Goal: Task Accomplishment & Management: Complete application form

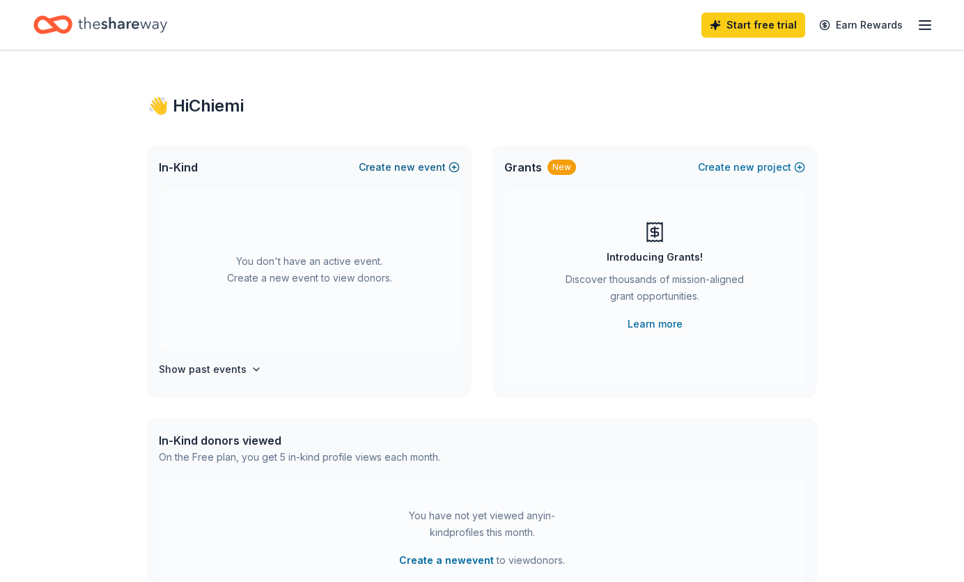
click at [415, 169] on span "new" at bounding box center [404, 167] width 21 height 17
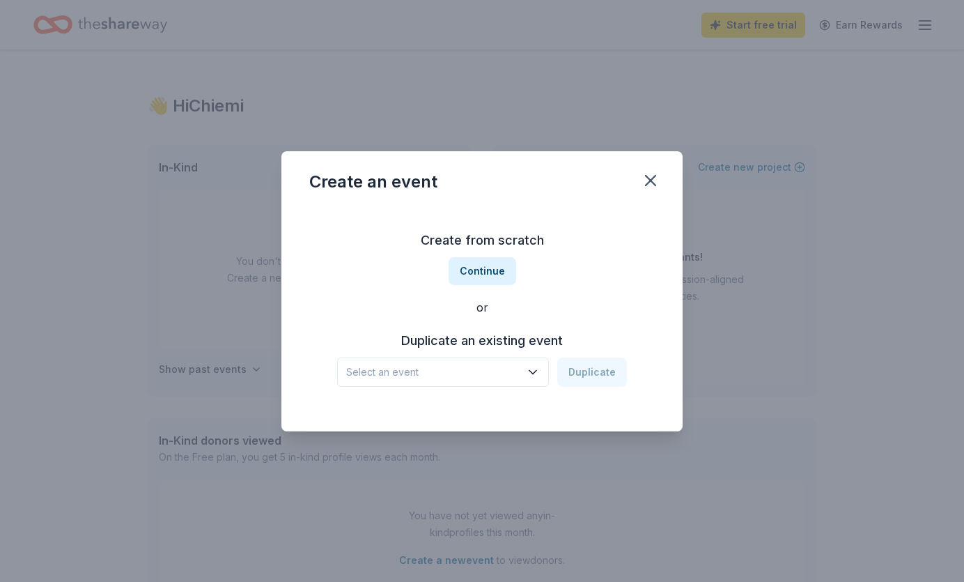
click at [455, 379] on span "Select an event" at bounding box center [433, 372] width 174 height 17
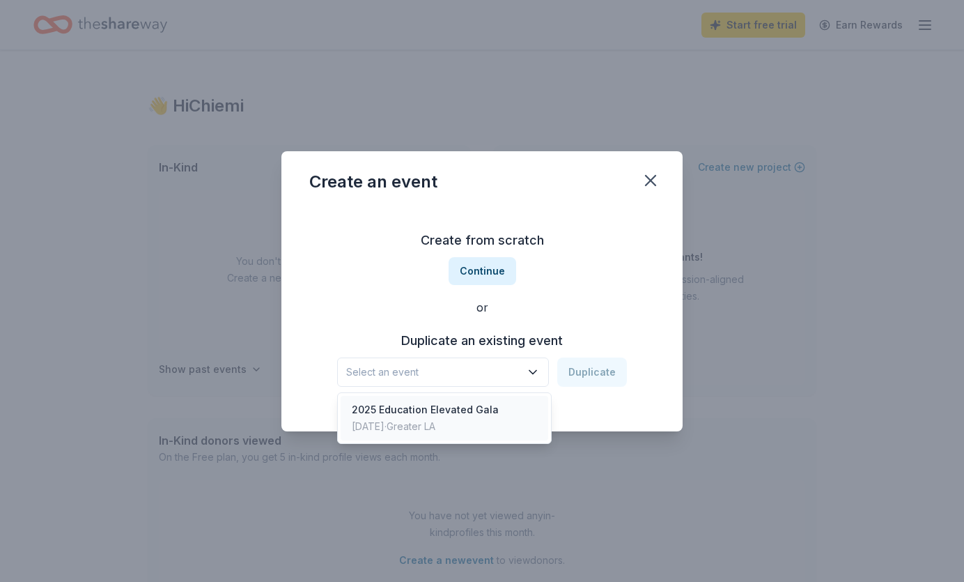
click at [453, 397] on div "2025 Education Elevated Gala May 03, 2025 · Greater LA" at bounding box center [445, 418] width 208 height 45
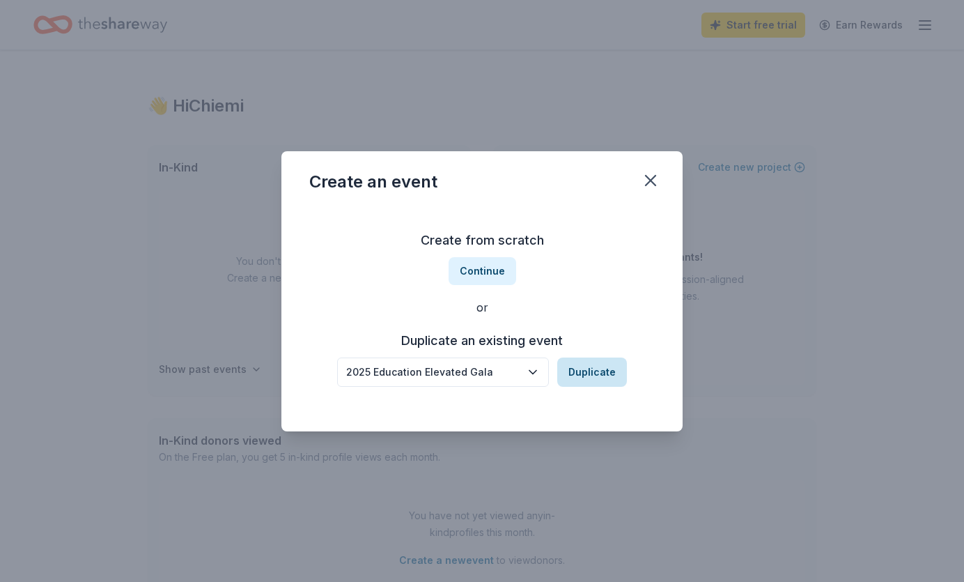
click at [611, 379] on button "Duplicate" at bounding box center [592, 371] width 70 height 29
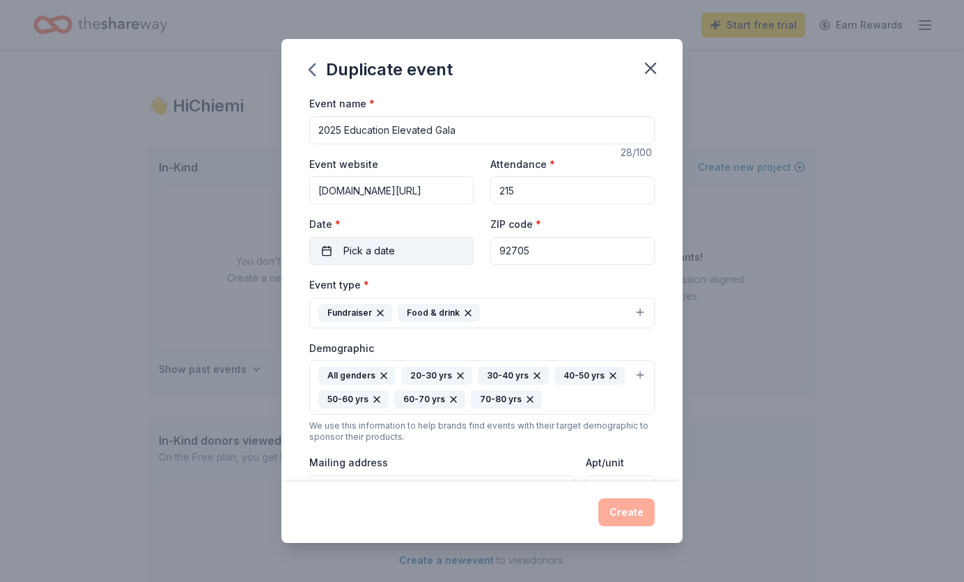
click at [450, 253] on button "Pick a date" at bounding box center [391, 251] width 164 height 28
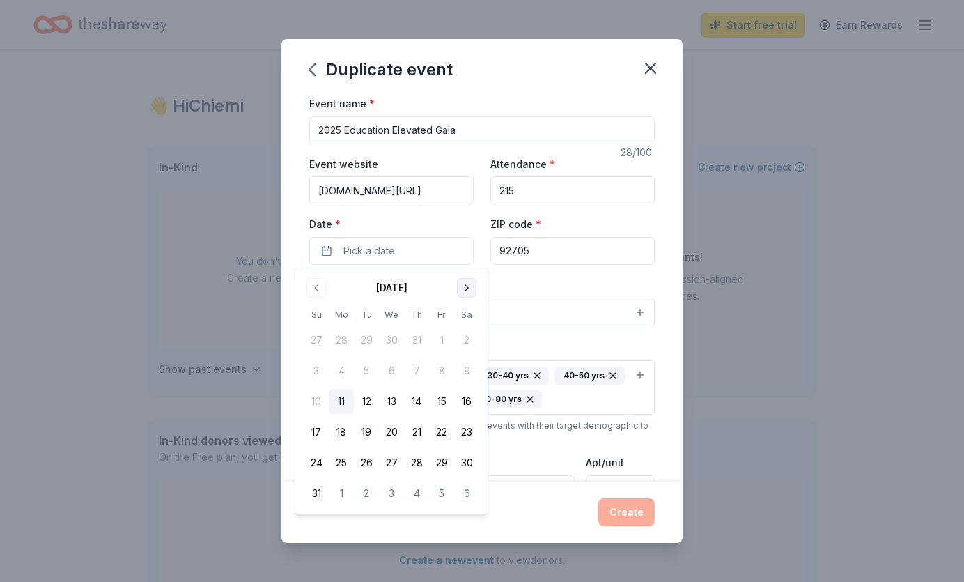
click at [465, 290] on button "Go to next month" at bounding box center [467, 288] width 20 height 20
click at [465, 291] on button "Go to next month" at bounding box center [467, 288] width 20 height 20
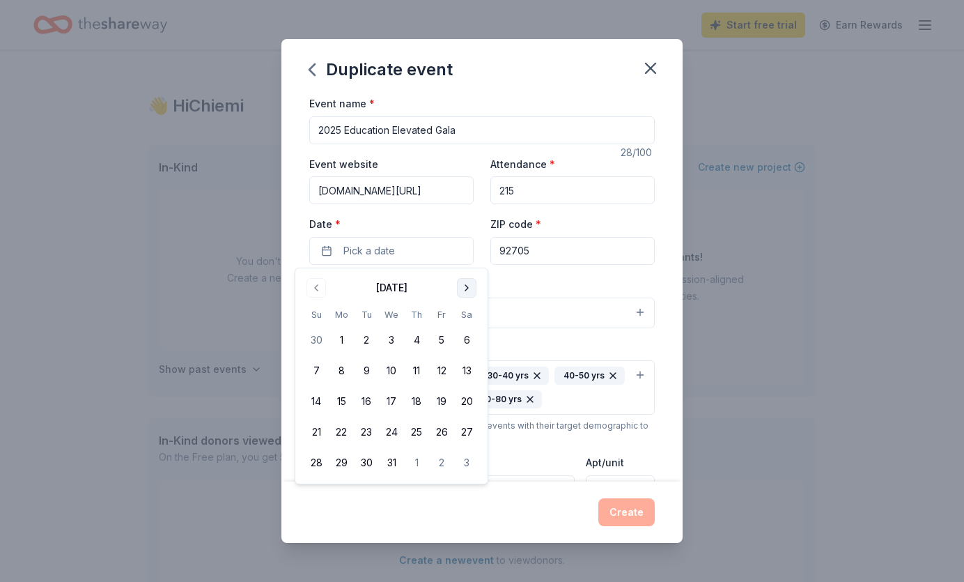
click at [465, 291] on button "Go to next month" at bounding box center [467, 288] width 20 height 20
click at [461, 423] on button "25" at bounding box center [466, 431] width 25 height 25
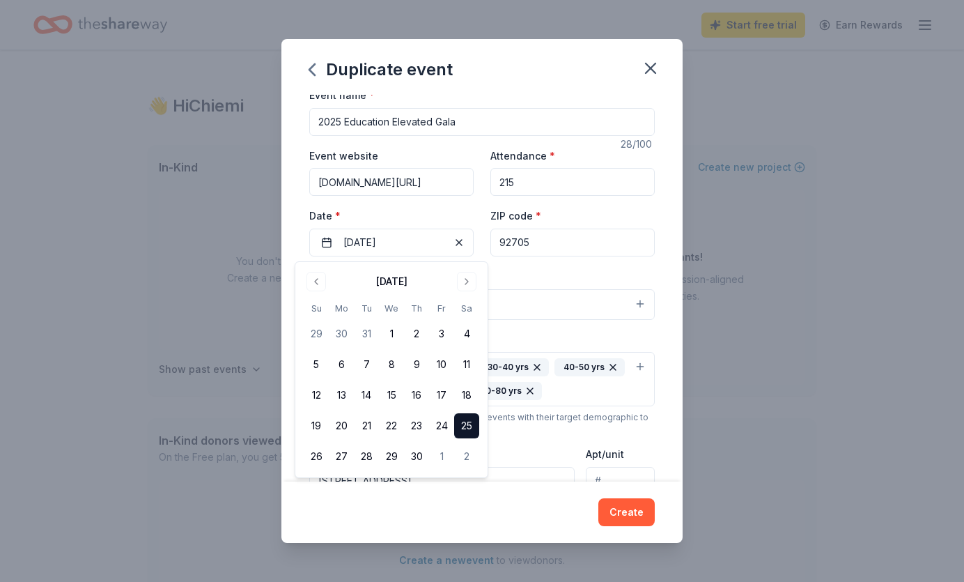
scroll to position [6, 0]
click at [508, 279] on div "Event type * Fundraiser Food & drink" at bounding box center [481, 296] width 345 height 52
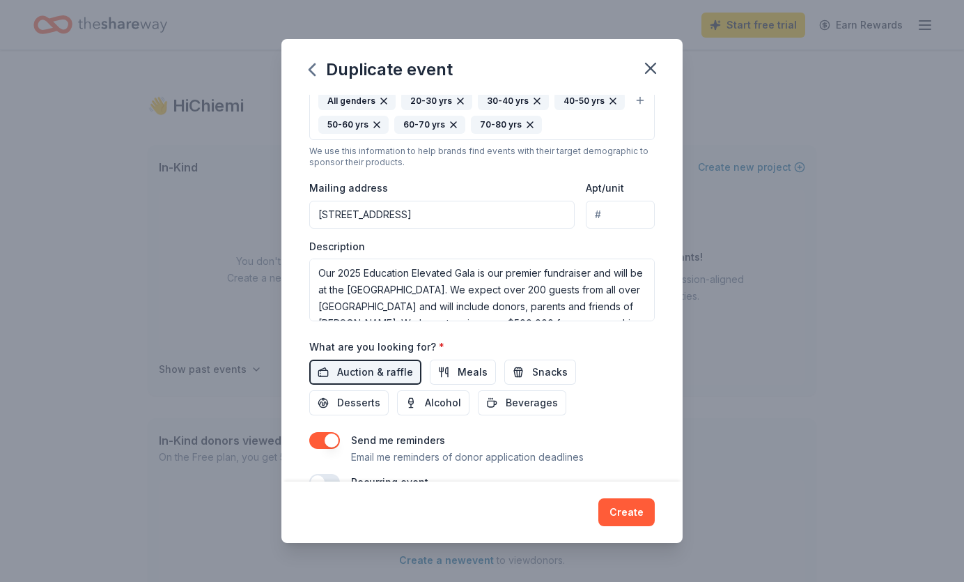
scroll to position [279, 0]
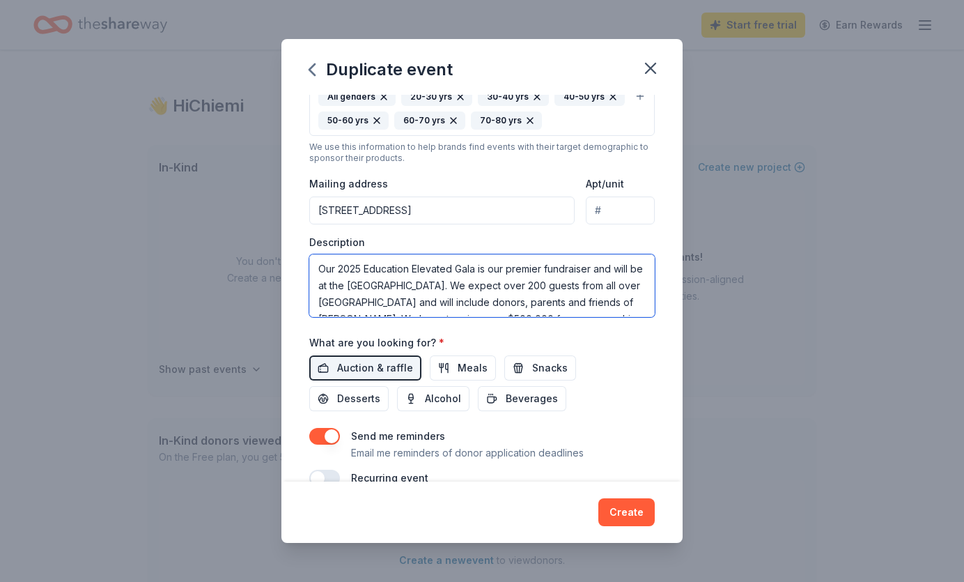
click at [359, 267] on textarea "Our 2025 Education Elevated Gala is our premier fundraiser and will be at the M…" at bounding box center [481, 285] width 345 height 63
drag, startPoint x: 348, startPoint y: 285, endPoint x: 458, endPoint y: 286, distance: 110.7
click at [458, 286] on textarea "Our 2026 Education Elevated Gala is our premier fundraiser and will be at the M…" at bounding box center [481, 285] width 345 height 63
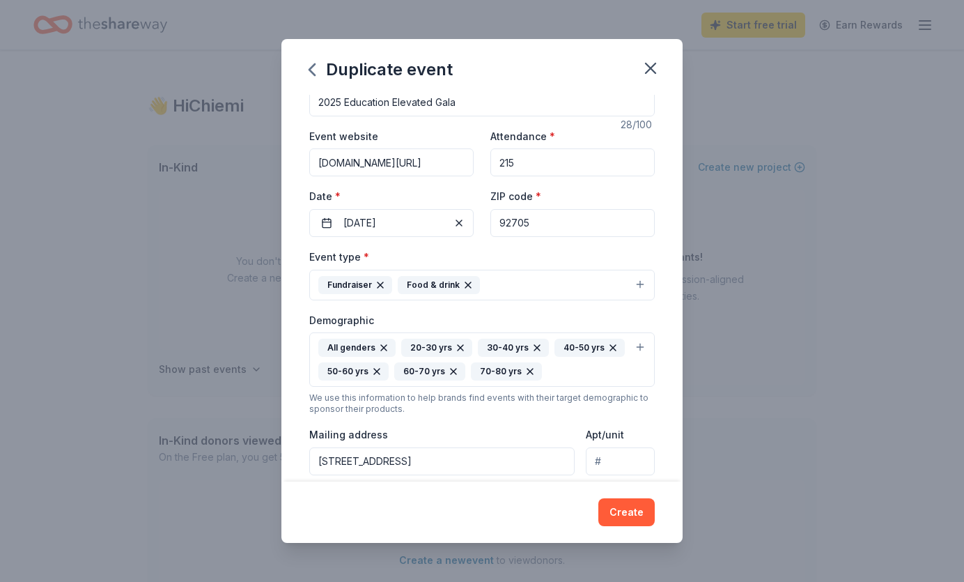
scroll to position [0, 0]
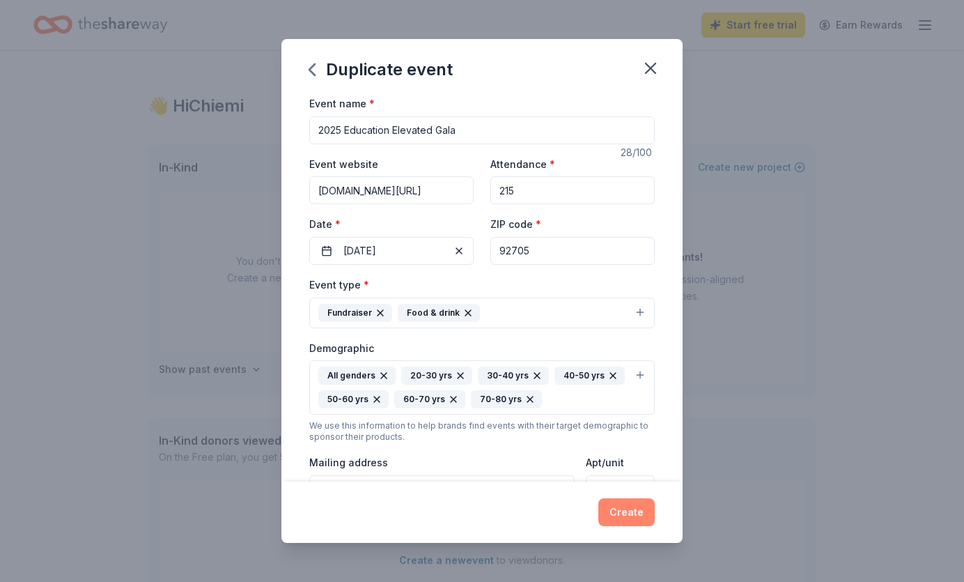
type textarea "Our 2026 Education Elevated Gala is our premier fundraiser and will be at the V…"
click at [631, 510] on button "Create" at bounding box center [626, 512] width 56 height 28
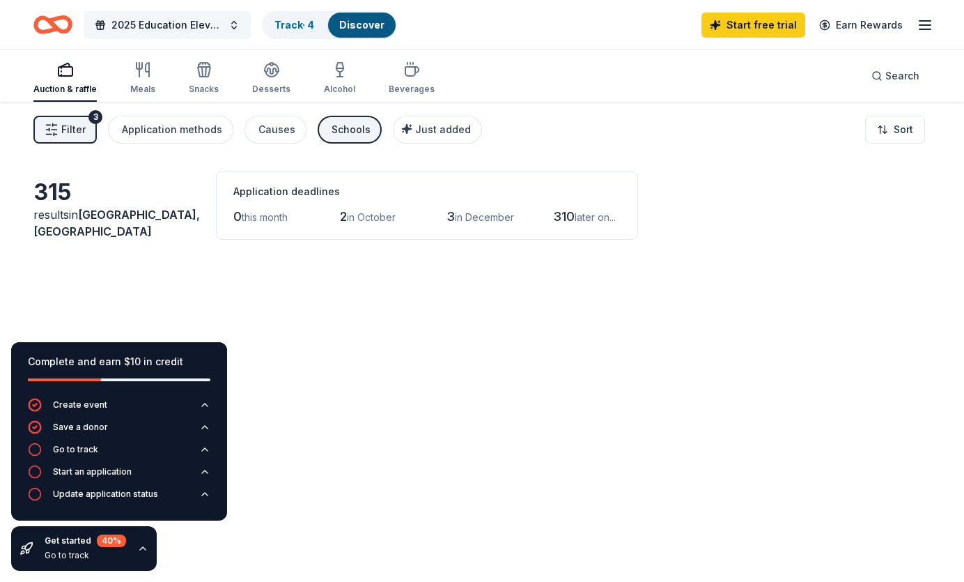
click at [182, 25] on div "315 donors found These donors match your mission and location. Start discoverin…" at bounding box center [482, 291] width 964 height 582
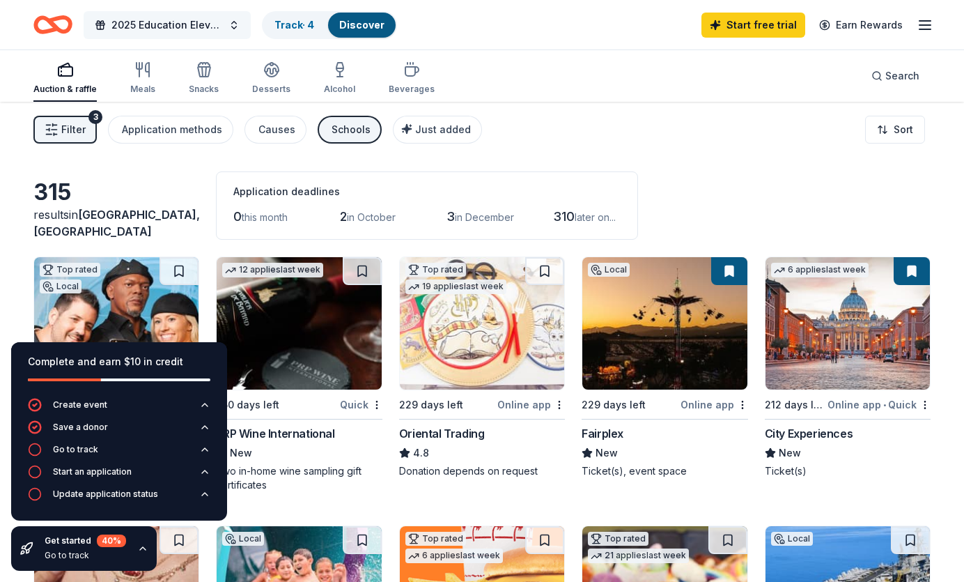
click at [158, 24] on span "2025 Education Elevated Gala" at bounding box center [166, 25] width 111 height 17
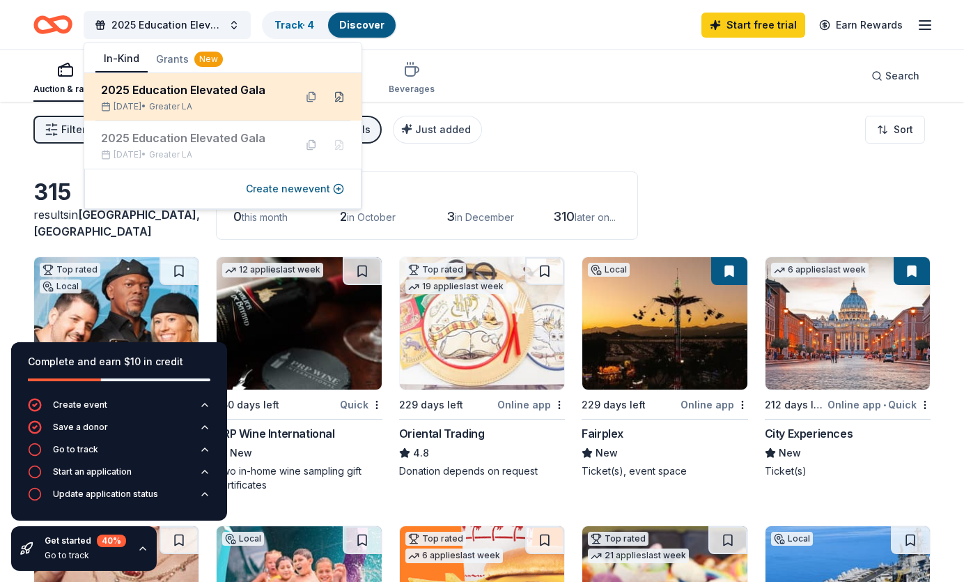
click at [342, 96] on button at bounding box center [339, 97] width 22 height 22
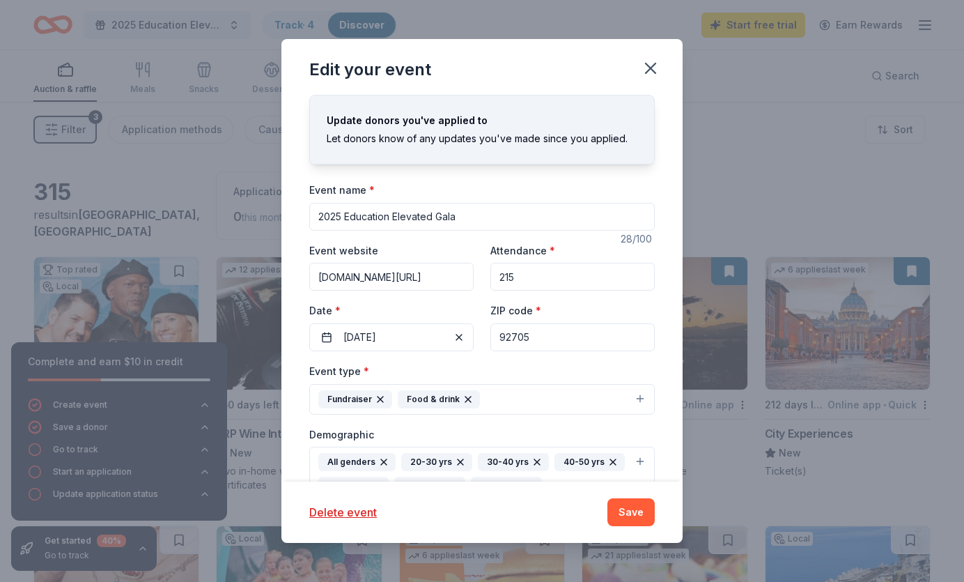
click at [343, 218] on input "2025 Education Elevated Gala" at bounding box center [481, 217] width 345 height 28
type input "2026 Education Elevated Gala"
click at [642, 520] on button "Save" at bounding box center [630, 512] width 47 height 28
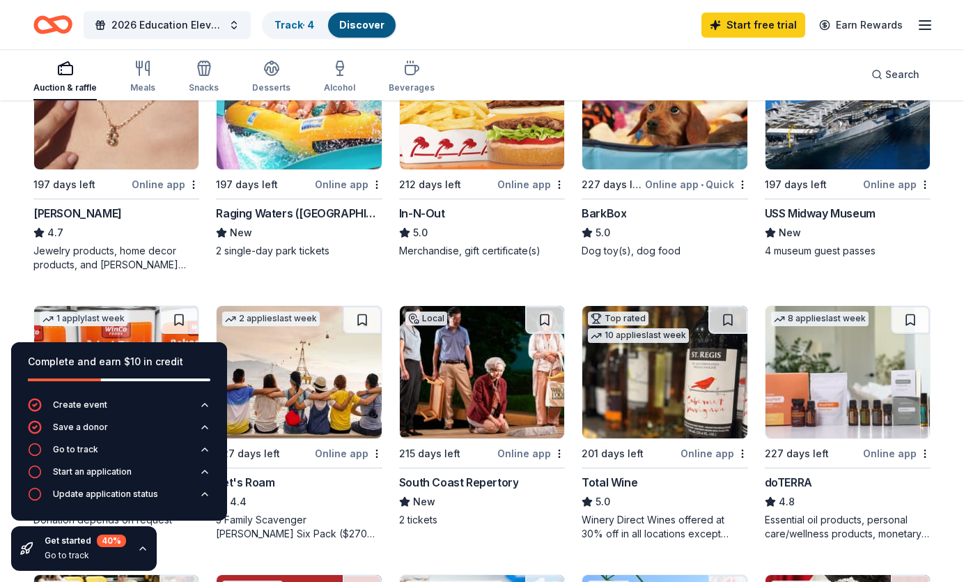
scroll to position [484, 0]
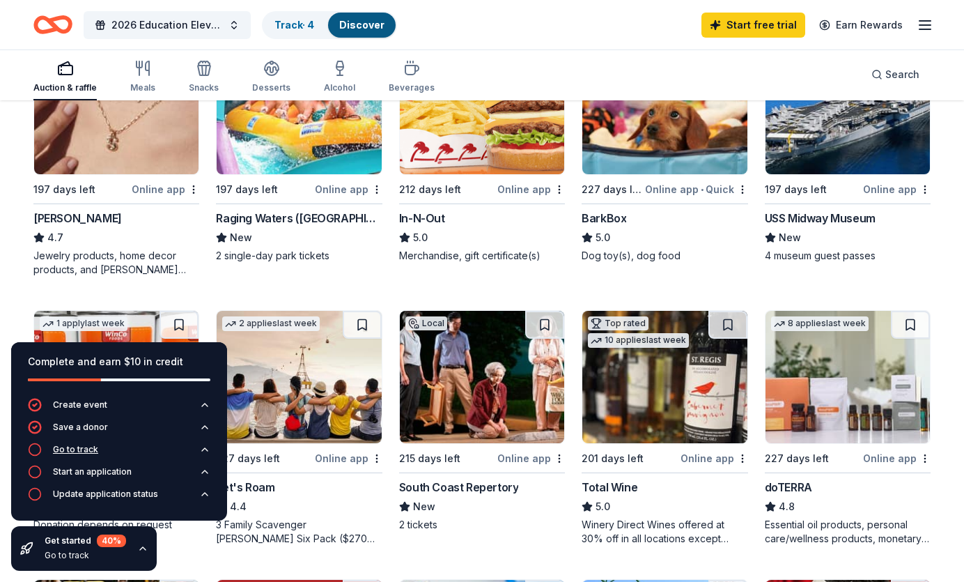
click at [74, 455] on div "Go to track" at bounding box center [63, 449] width 70 height 14
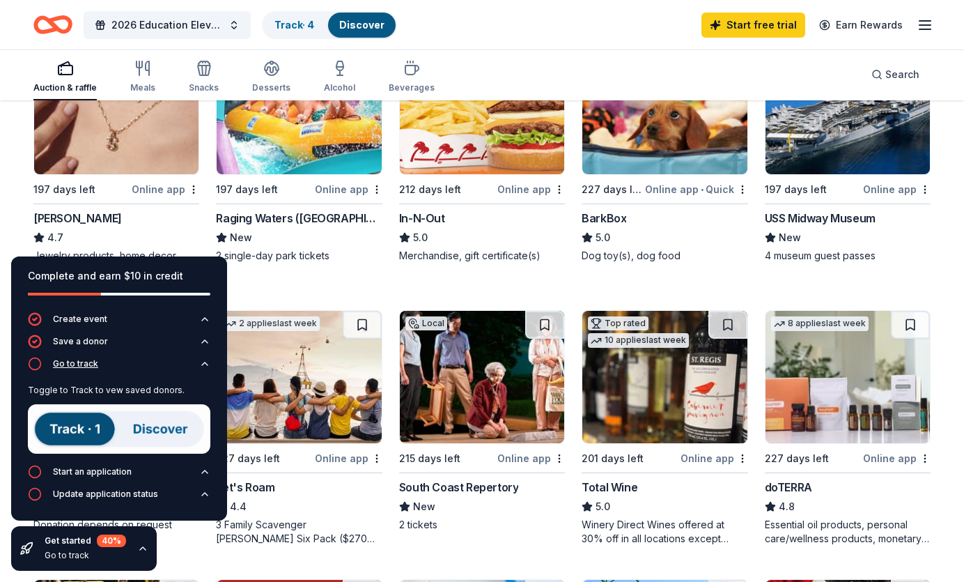
click at [81, 364] on div "Go to track" at bounding box center [75, 363] width 45 height 11
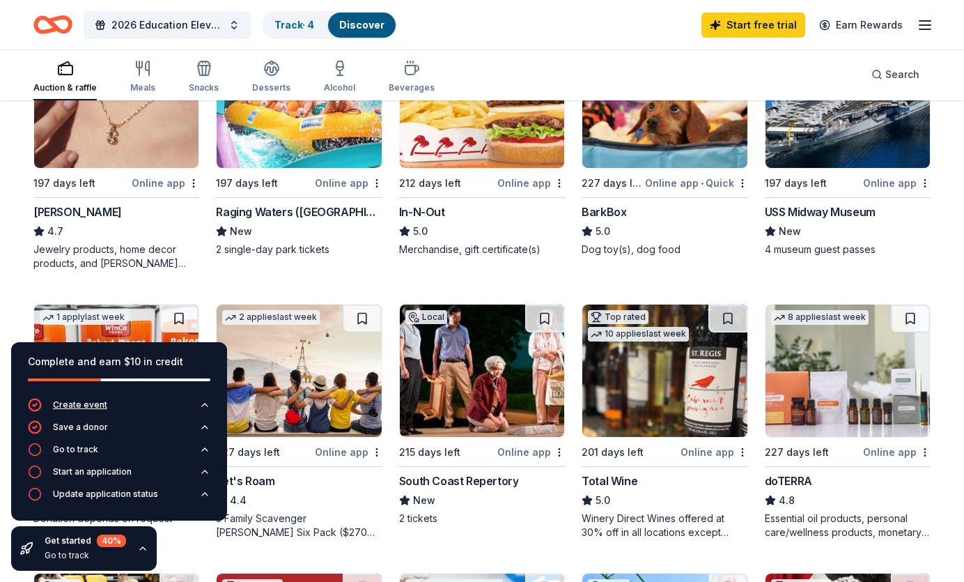
scroll to position [489, 0]
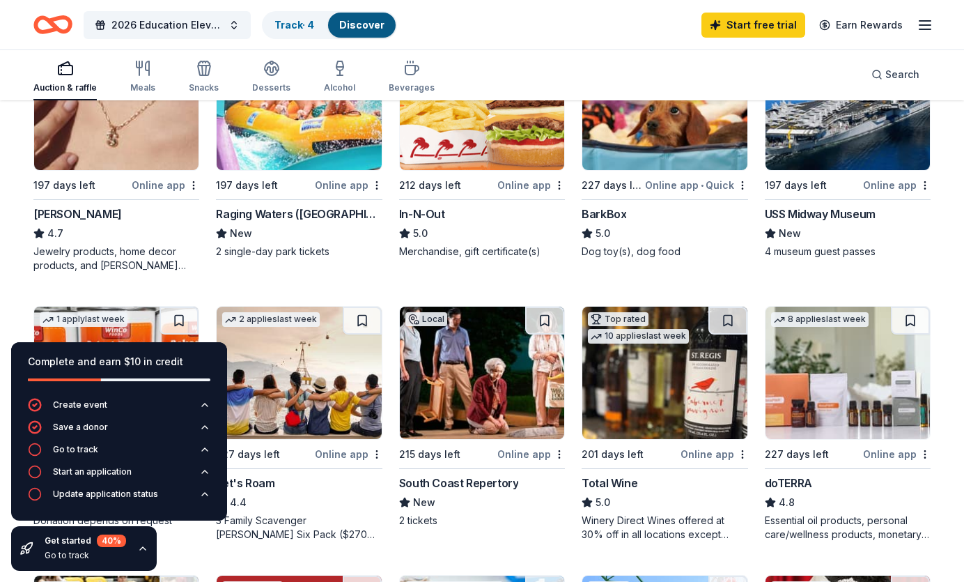
click at [140, 550] on icon "button" at bounding box center [142, 548] width 11 height 11
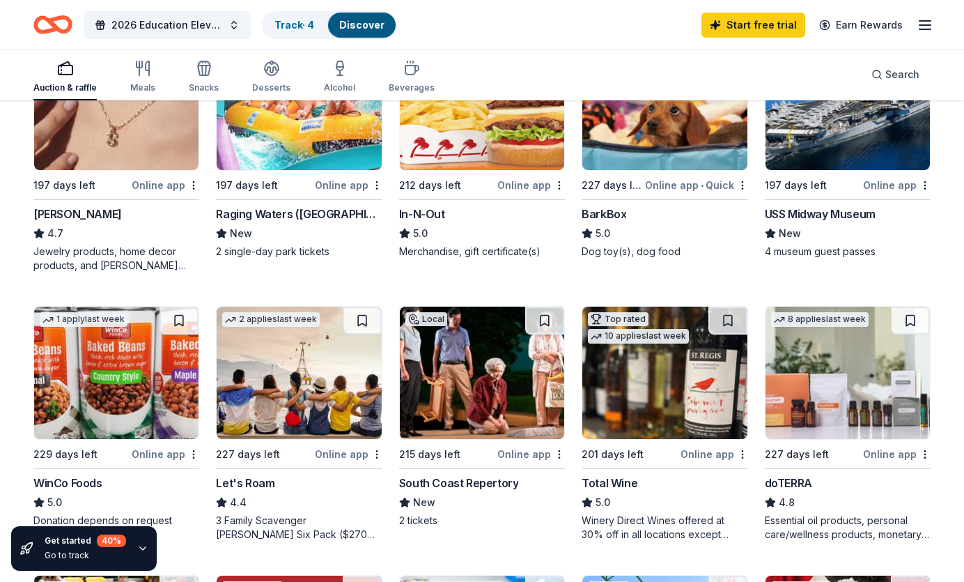
scroll to position [482, 0]
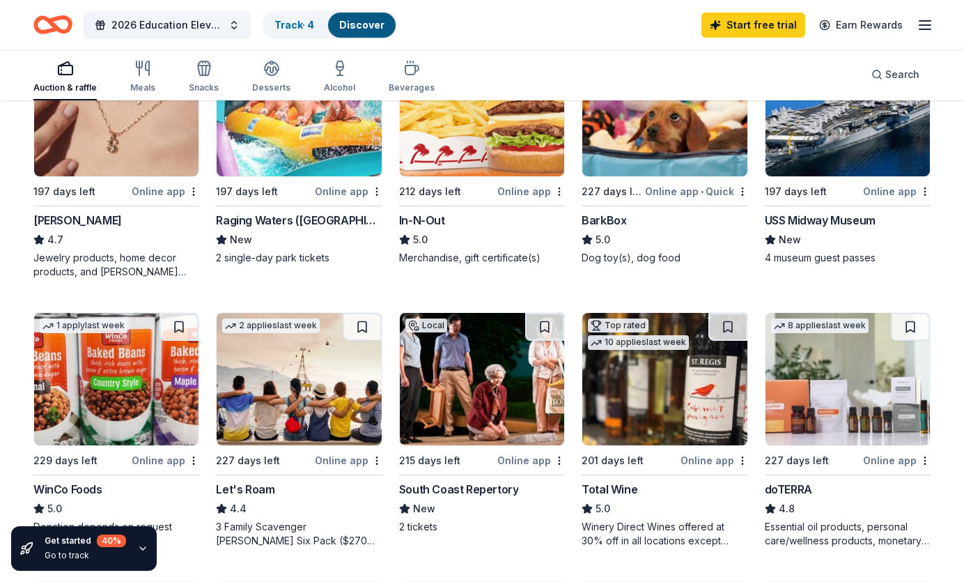
click at [63, 559] on div "Go to track" at bounding box center [85, 554] width 81 height 11
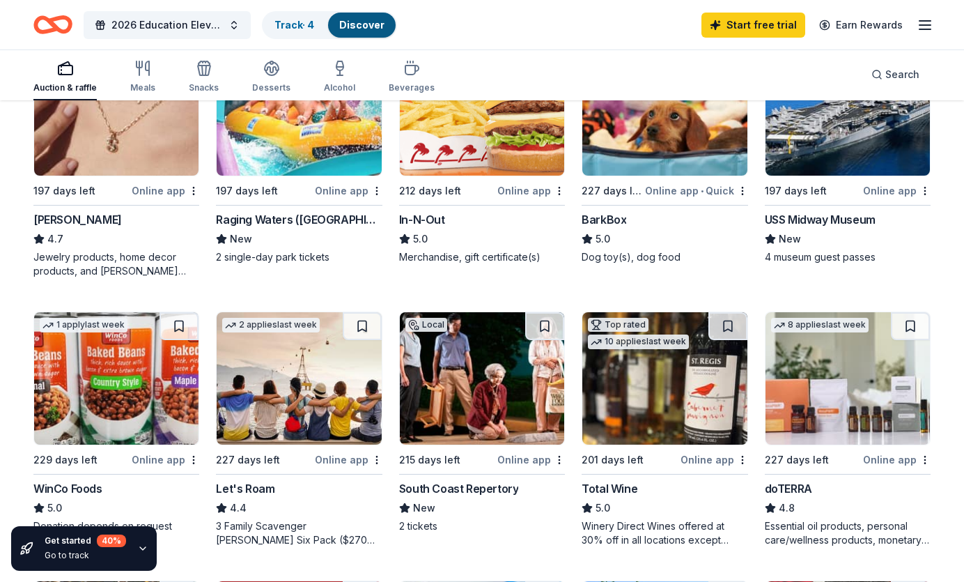
scroll to position [484, 0]
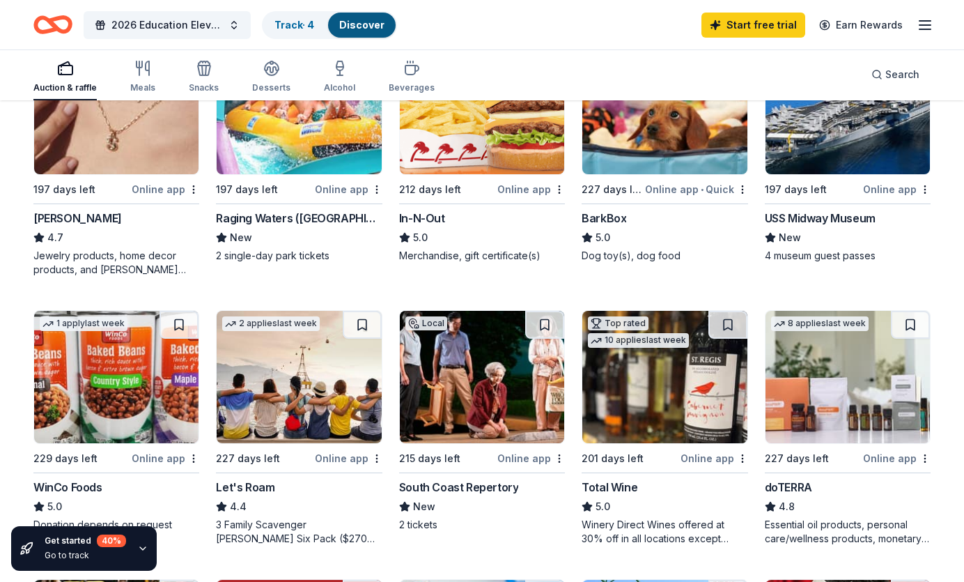
click at [141, 546] on icon "button" at bounding box center [142, 548] width 11 height 11
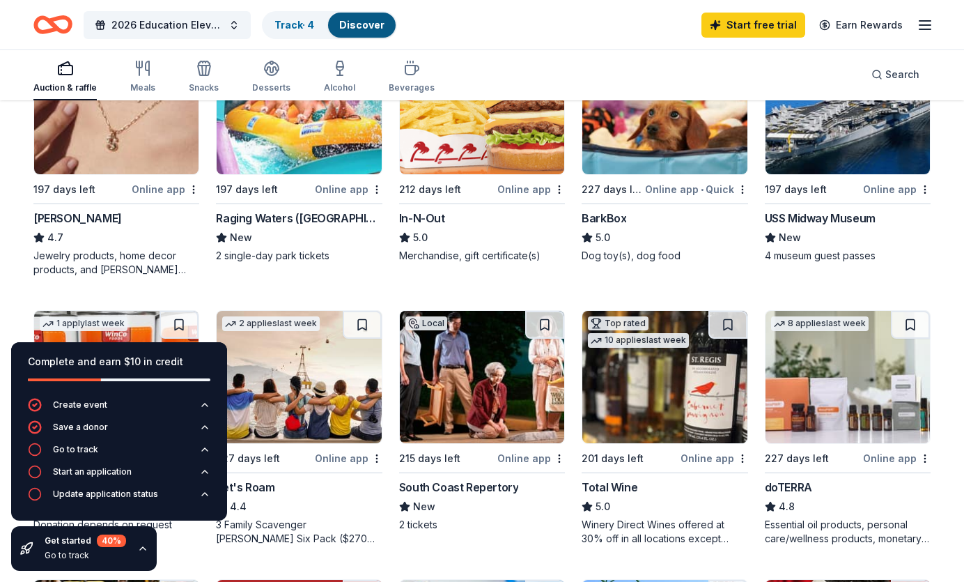
click at [139, 545] on icon "button" at bounding box center [142, 548] width 11 height 11
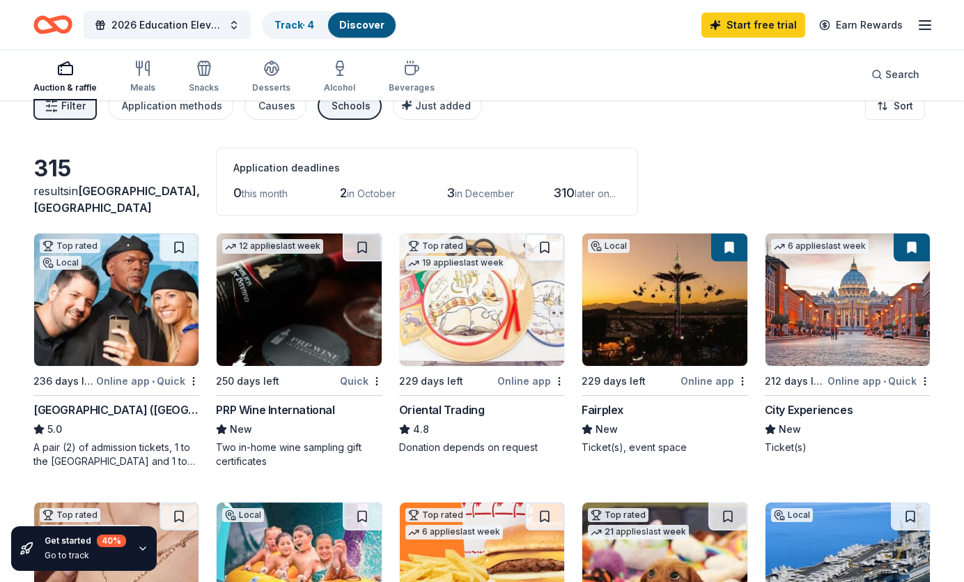
scroll to position [0, 0]
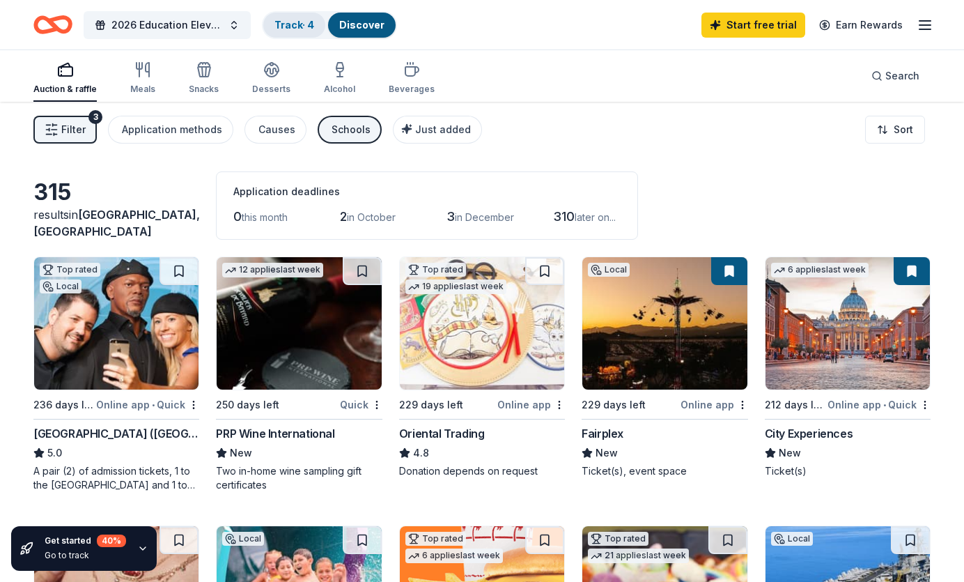
click at [309, 19] on link "Track · 4" at bounding box center [294, 25] width 40 height 12
click at [288, 24] on link "Track · 4" at bounding box center [294, 25] width 40 height 12
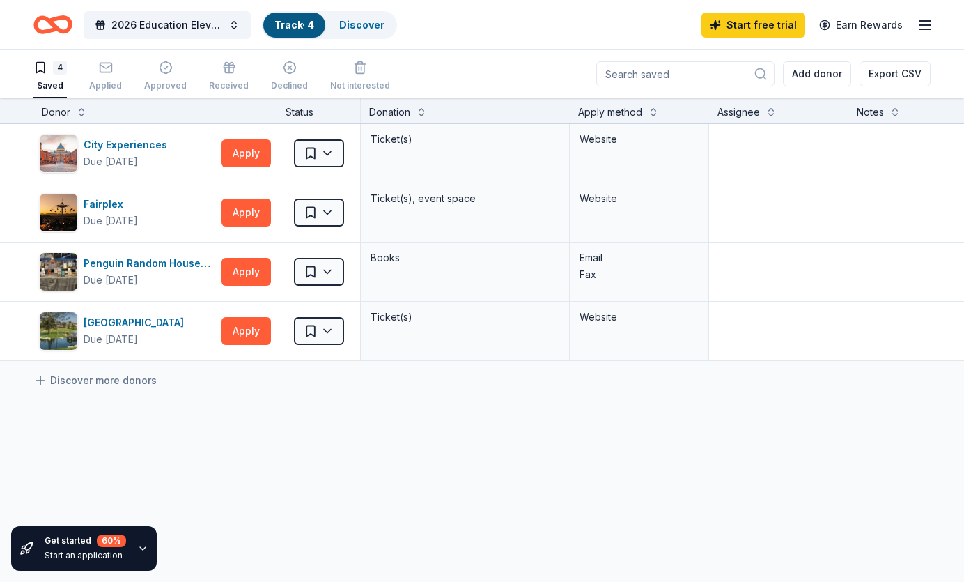
click at [137, 545] on icon "button" at bounding box center [142, 548] width 11 height 11
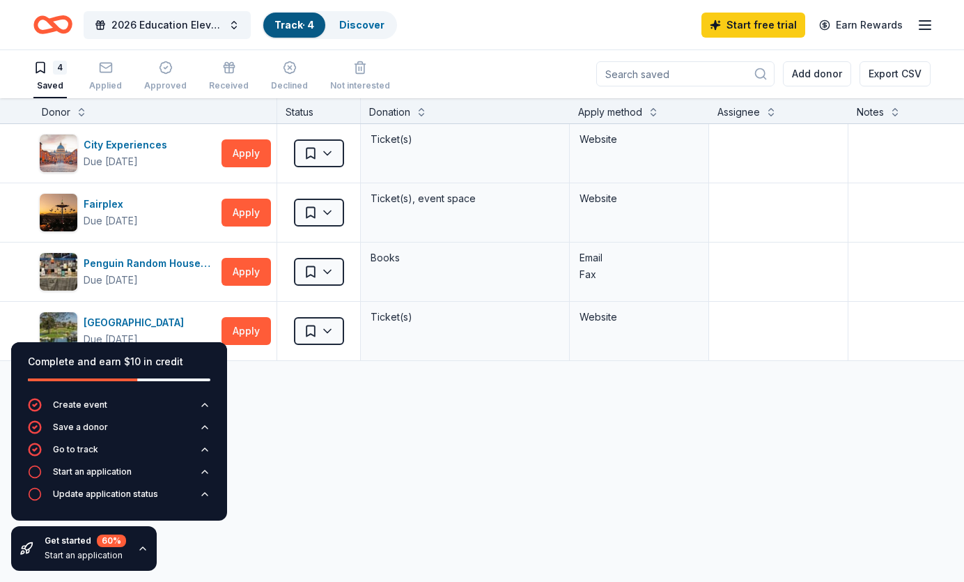
click at [143, 544] on icon "button" at bounding box center [142, 548] width 11 height 11
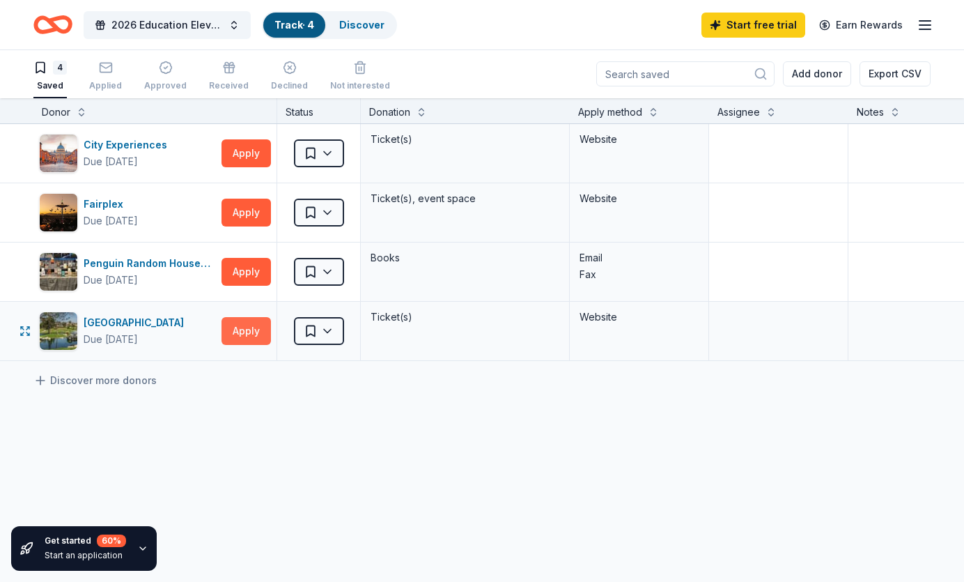
scroll to position [41, 0]
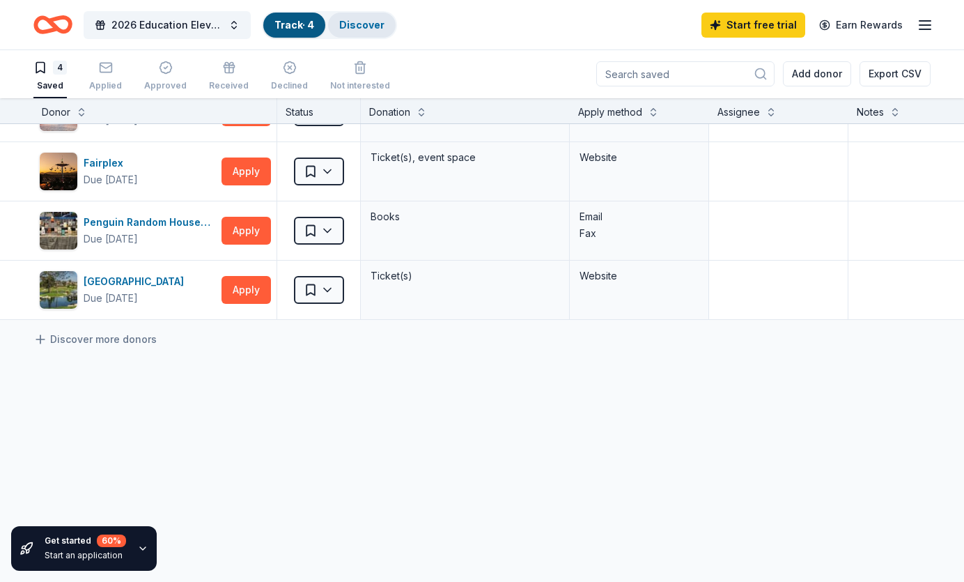
click at [350, 28] on link "Discover" at bounding box center [361, 25] width 45 height 12
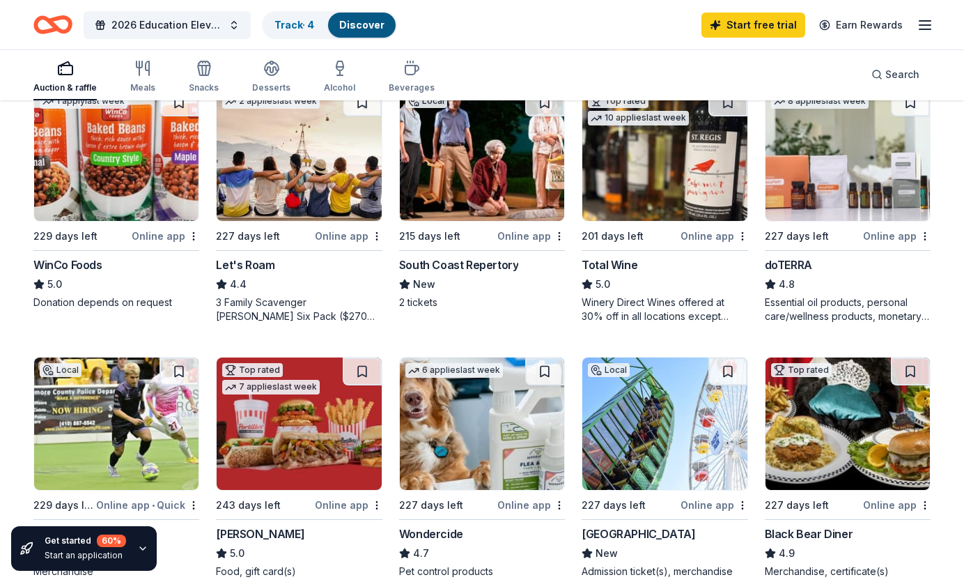
scroll to position [703, 0]
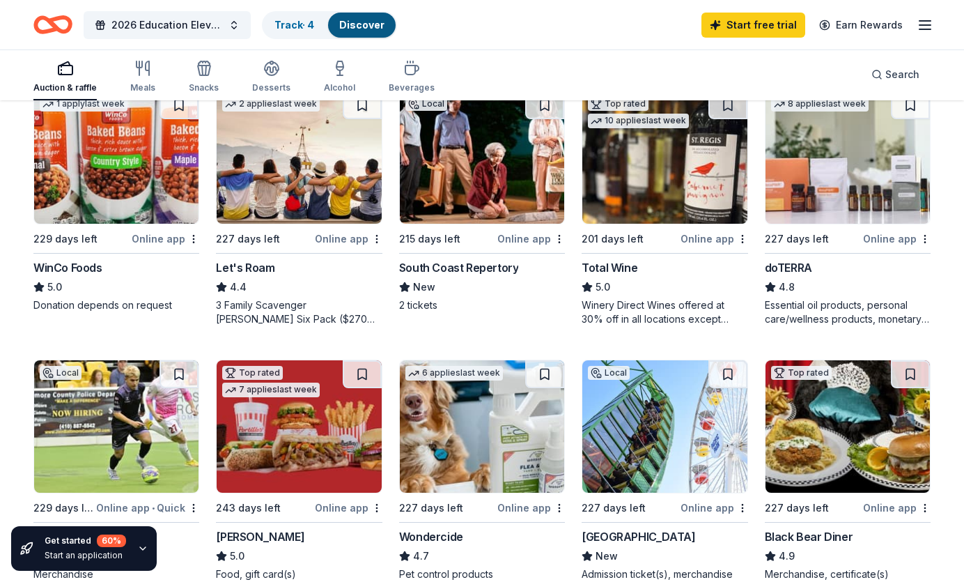
click at [299, 428] on img at bounding box center [299, 426] width 164 height 132
click at [791, 176] on img at bounding box center [847, 157] width 164 height 132
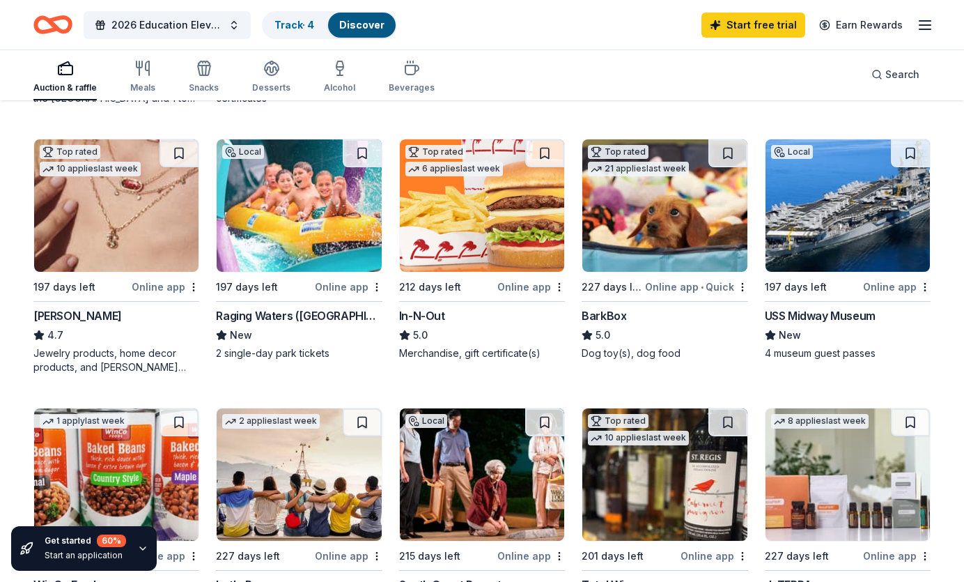
scroll to position [384, 0]
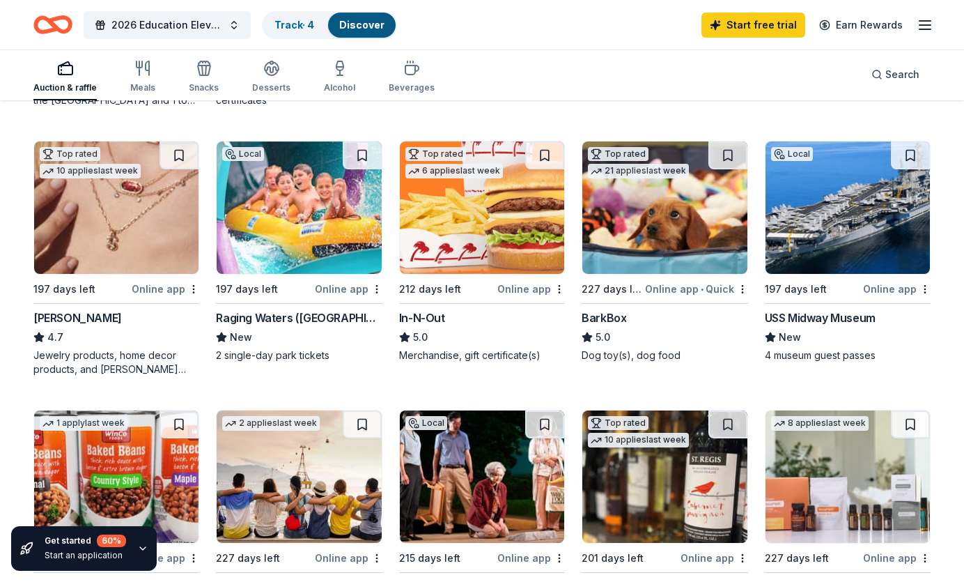
click at [482, 215] on img at bounding box center [482, 207] width 164 height 132
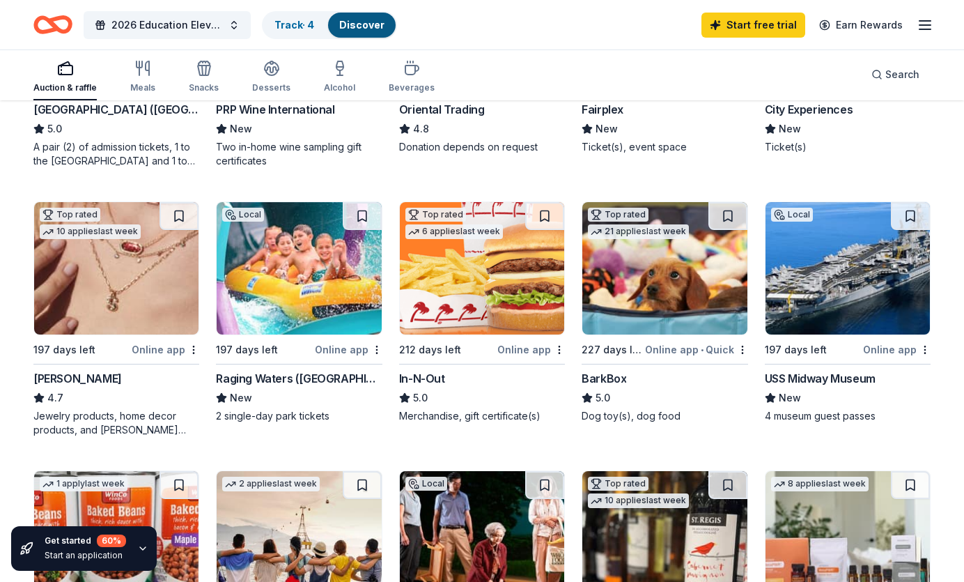
scroll to position [325, 0]
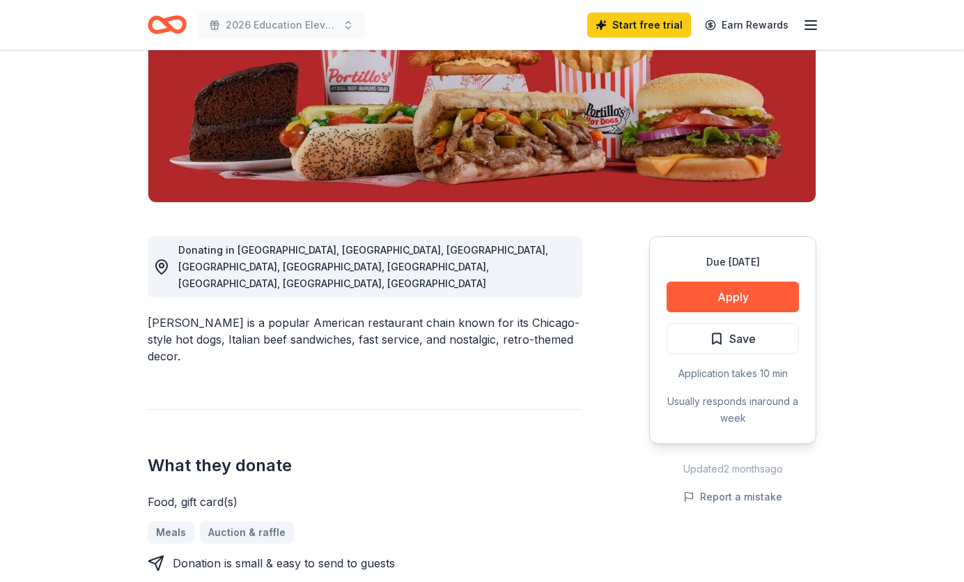
scroll to position [218, 0]
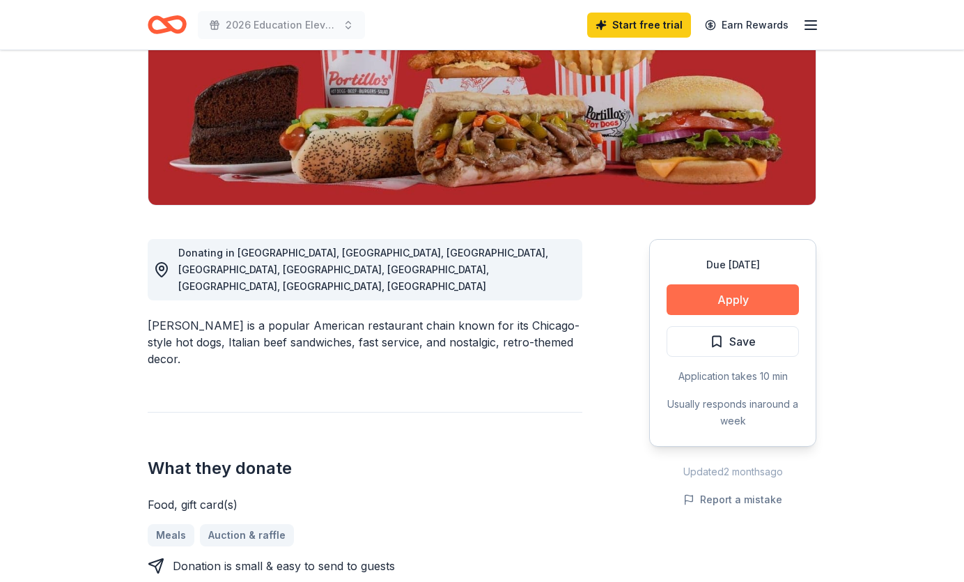
click at [749, 295] on button "Apply" at bounding box center [732, 299] width 132 height 31
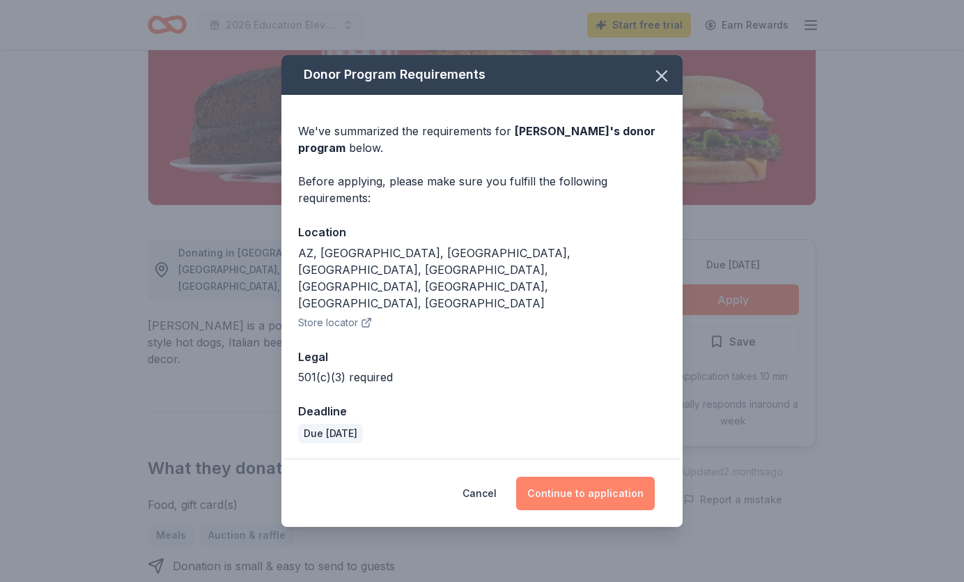
click at [608, 476] on button "Continue to application" at bounding box center [585, 492] width 139 height 33
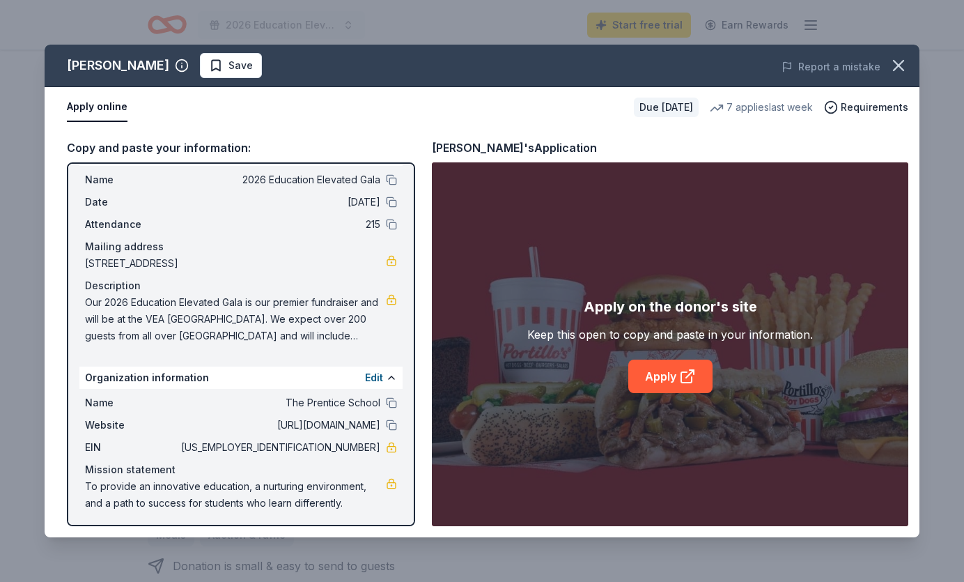
scroll to position [34, 0]
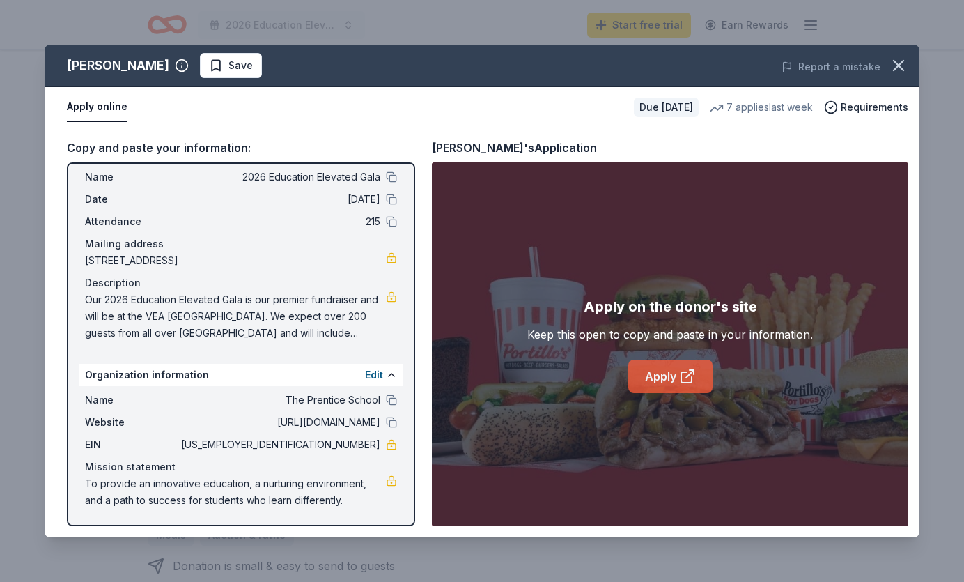
click at [655, 384] on link "Apply" at bounding box center [670, 375] width 84 height 33
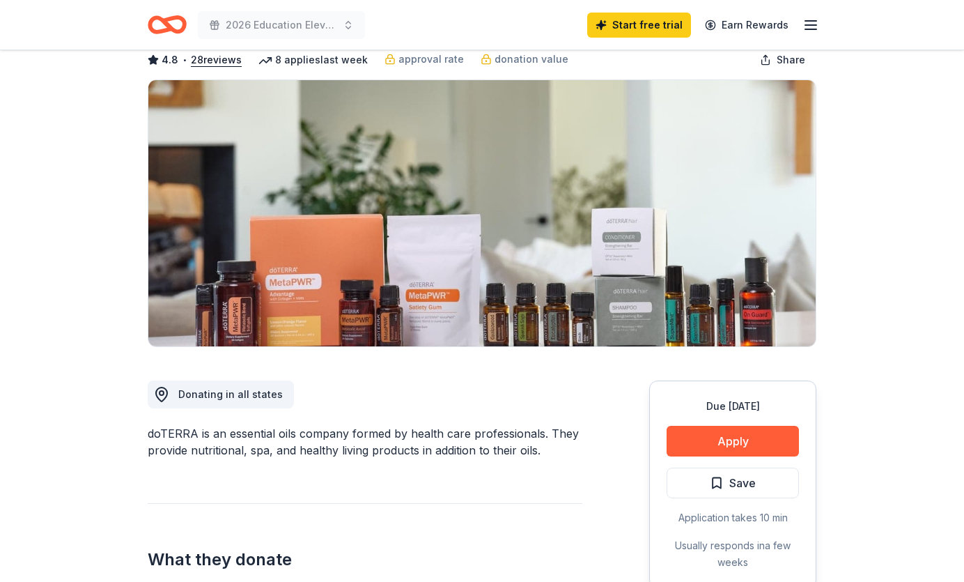
scroll to position [80, 0]
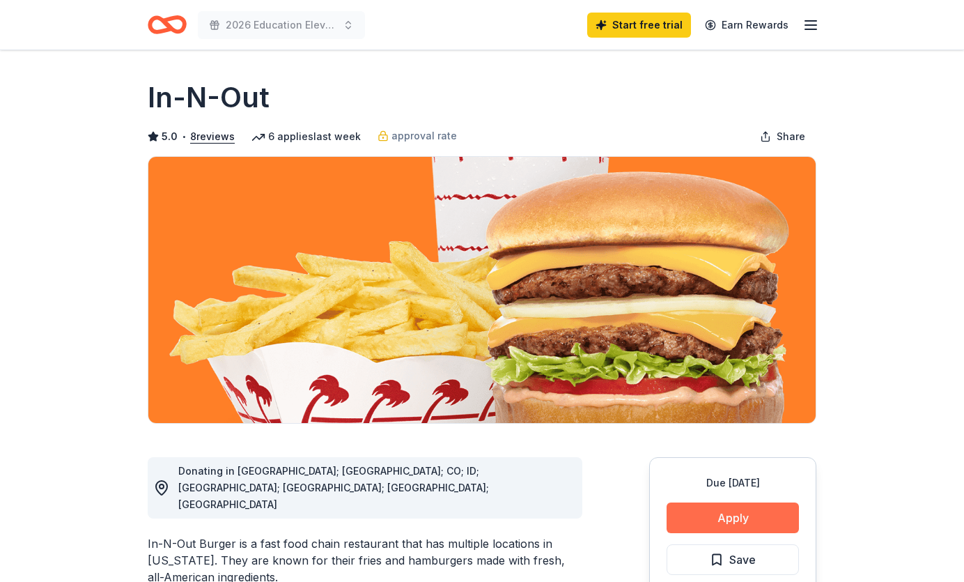
click at [715, 512] on button "Apply" at bounding box center [732, 517] width 132 height 31
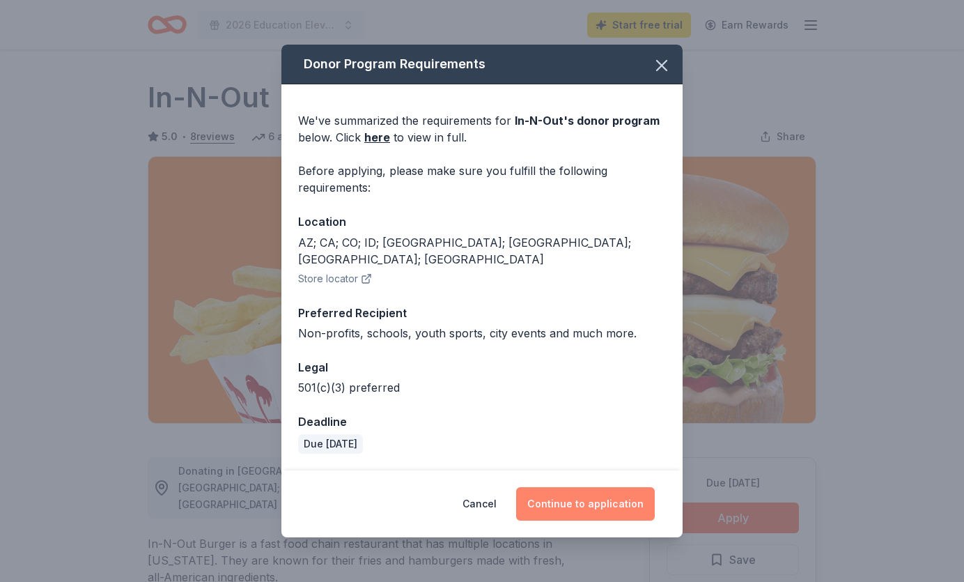
click at [601, 500] on button "Continue to application" at bounding box center [585, 503] width 139 height 33
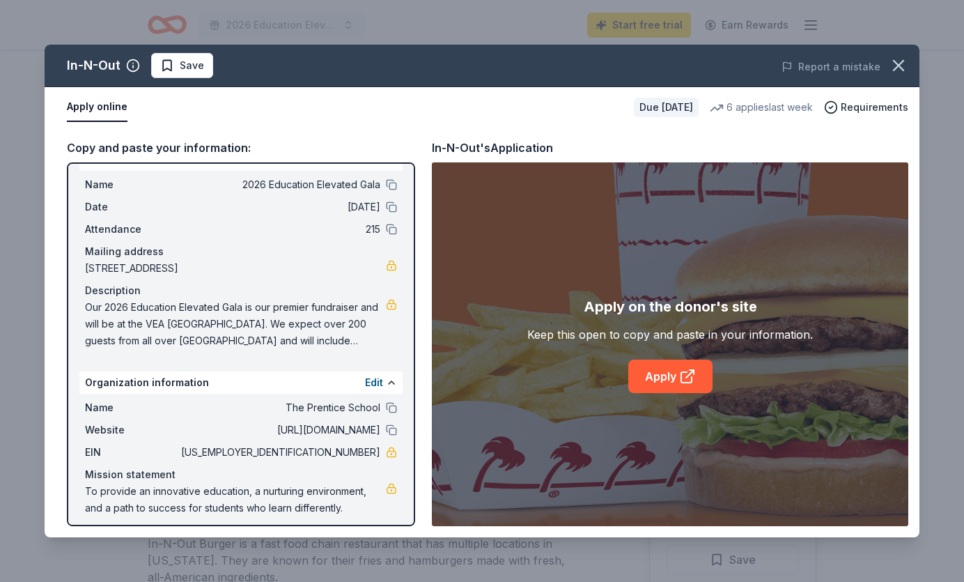
scroll to position [35, 0]
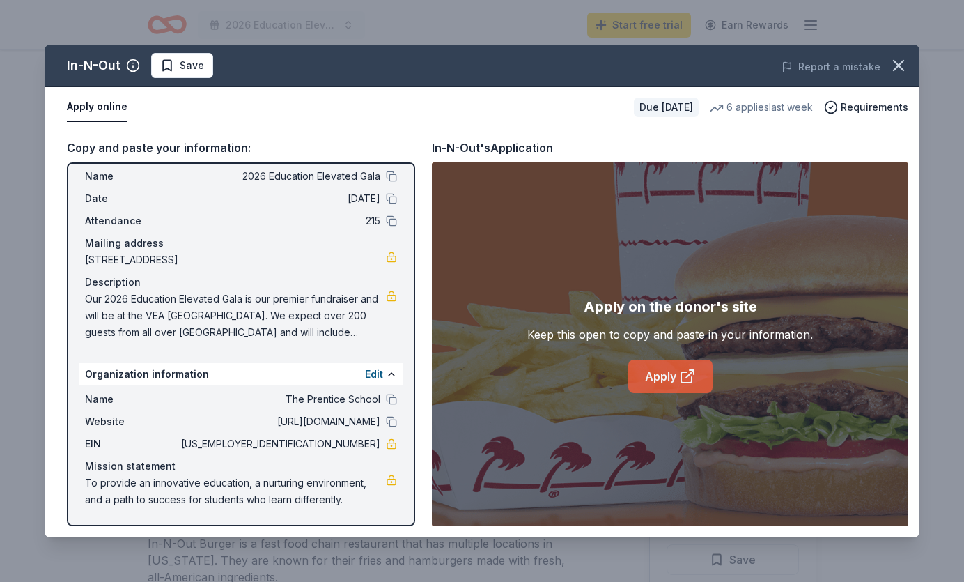
click at [657, 370] on link "Apply" at bounding box center [670, 375] width 84 height 33
click at [669, 377] on link "Apply" at bounding box center [670, 375] width 84 height 33
